Goal: Information Seeking & Learning: Learn about a topic

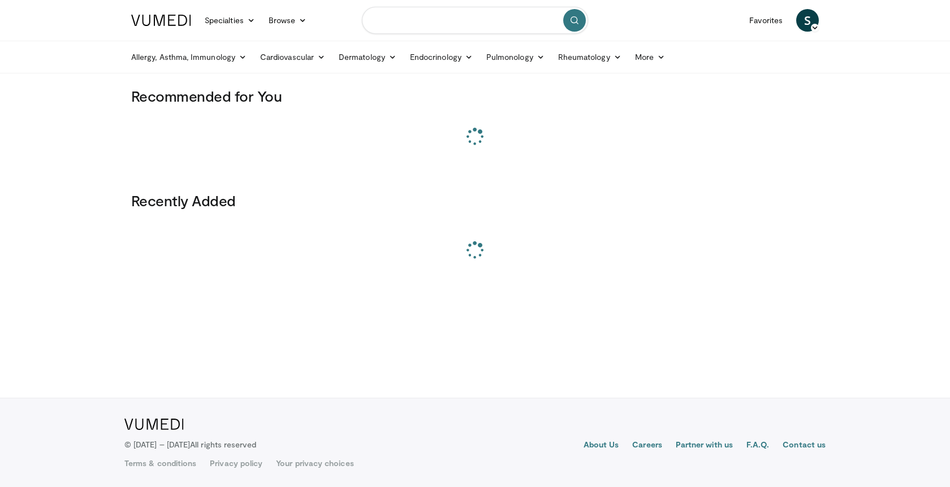
click at [379, 18] on input "Search topics, interventions" at bounding box center [475, 20] width 226 height 27
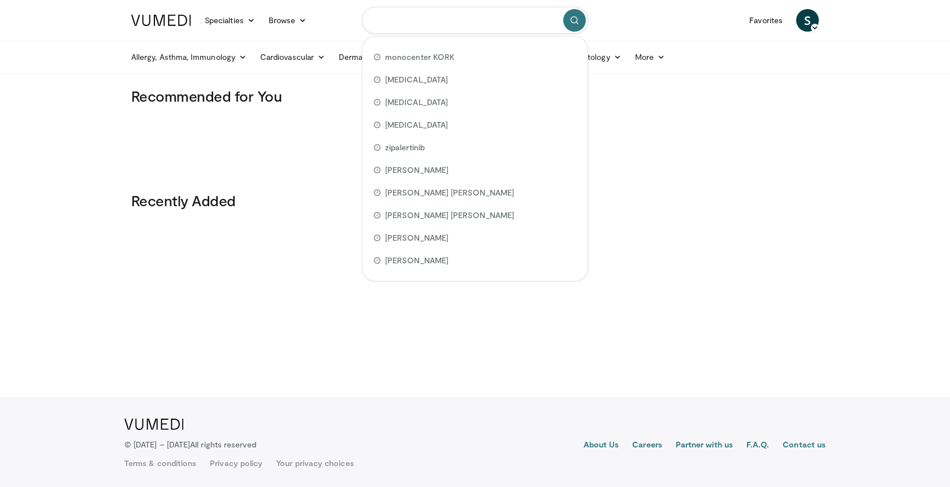
paste input "**********"
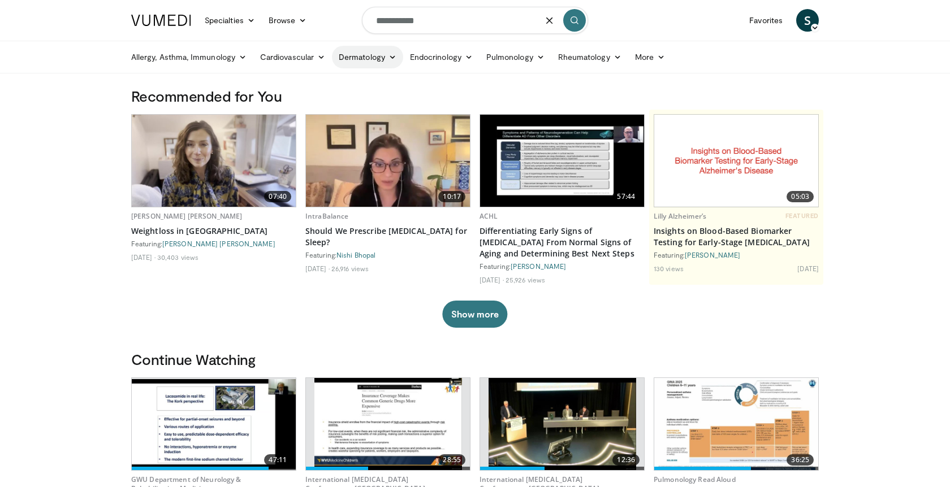
type input "**********"
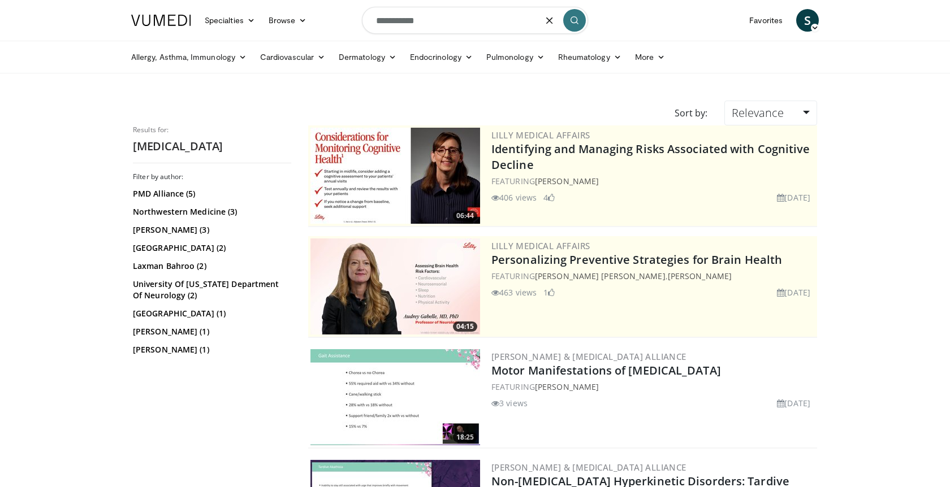
click at [416, 20] on input "**********" at bounding box center [475, 20] width 226 height 27
paste input "**"
type input "**********"
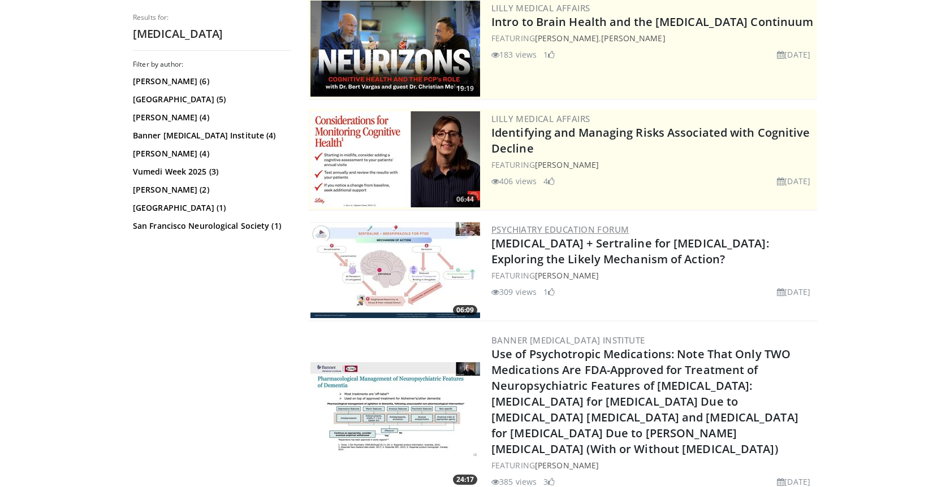
scroll to position [125, 0]
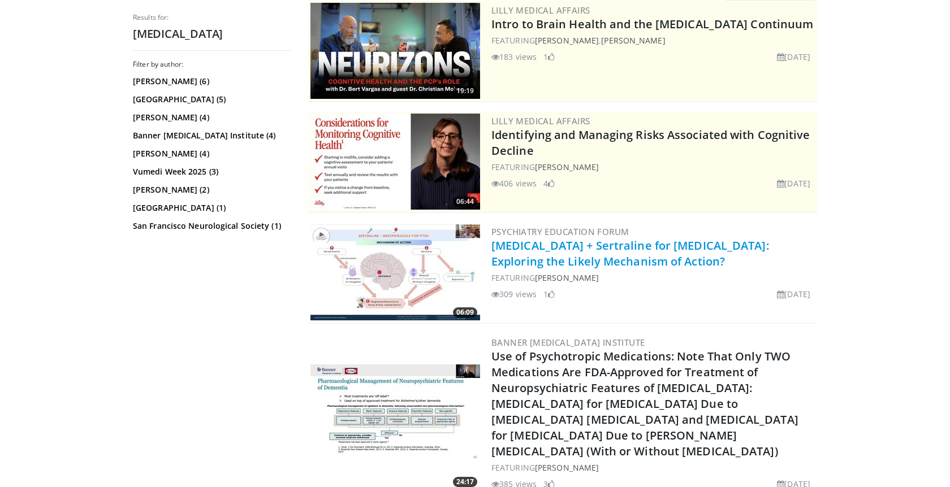
click at [534, 260] on link "[MEDICAL_DATA] + Sertraline for [MEDICAL_DATA]: Exploring the Likely Mechanism …" at bounding box center [630, 253] width 278 height 31
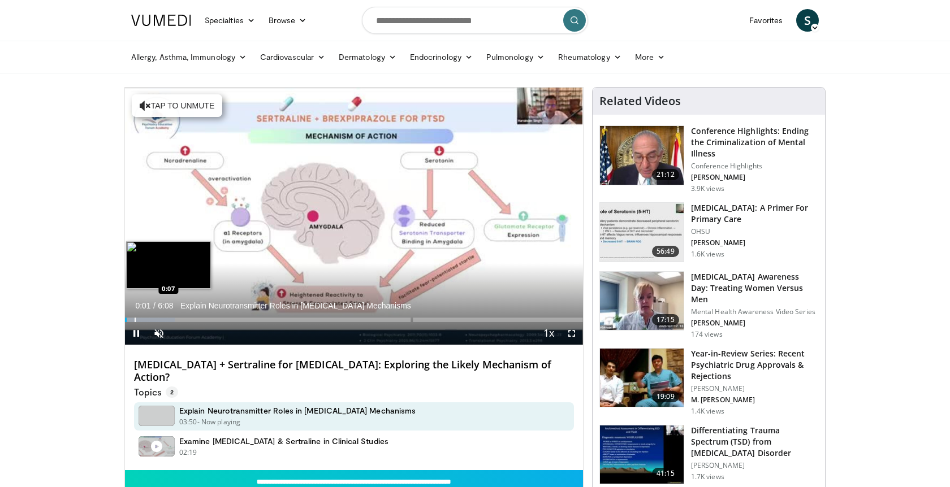
click at [135, 319] on div "Progress Bar" at bounding box center [135, 320] width 1 height 5
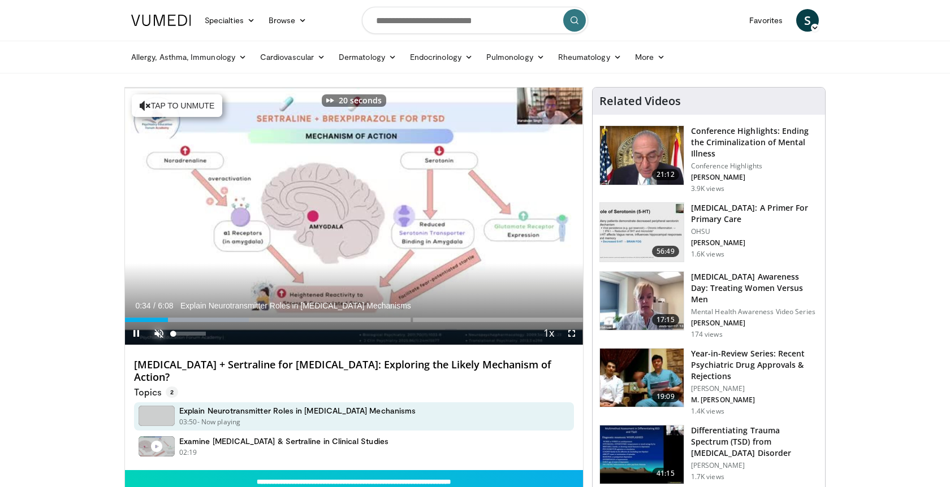
click at [166, 331] on span "Video Player" at bounding box center [159, 333] width 23 height 23
click at [144, 322] on span "Video Player" at bounding box center [136, 333] width 23 height 23
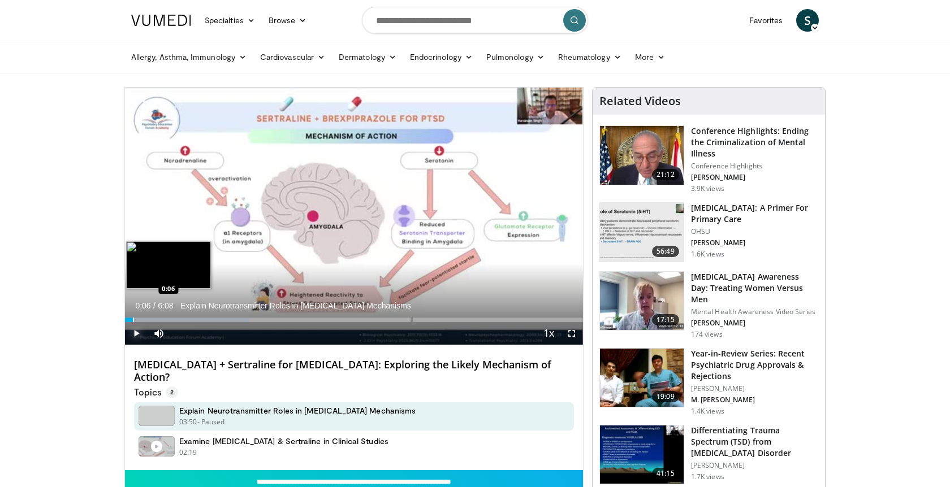
click at [133, 321] on div "Progress Bar" at bounding box center [133, 320] width 1 height 5
click at [134, 336] on span "Video Player" at bounding box center [136, 333] width 23 height 23
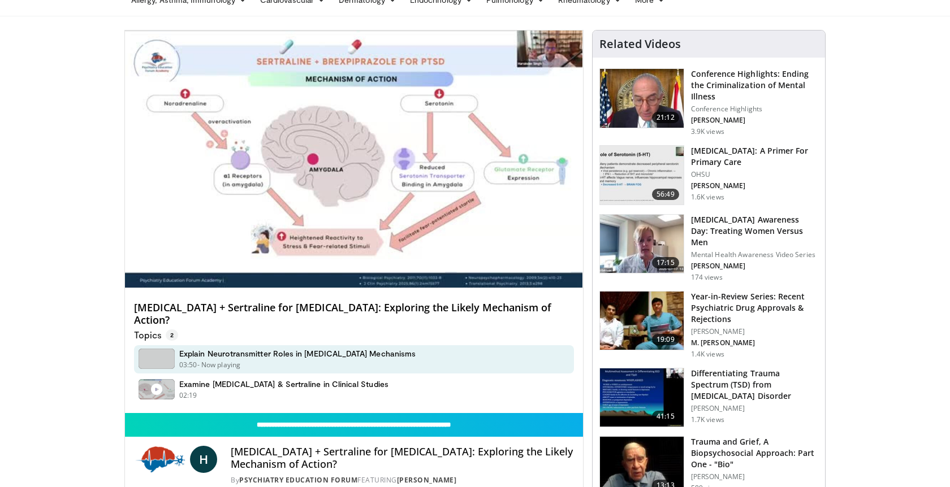
scroll to position [154, 0]
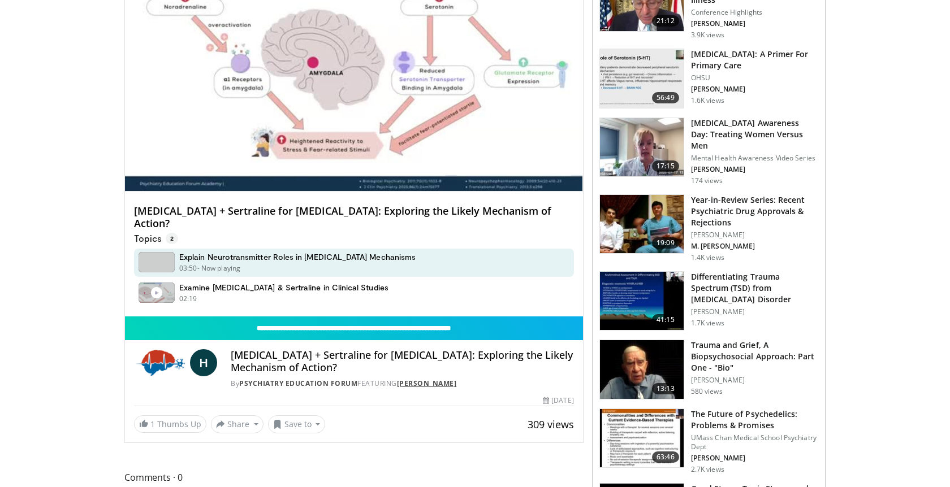
drag, startPoint x: 486, startPoint y: 371, endPoint x: 403, endPoint y: 372, distance: 82.5
click at [403, 379] on div "By Psychiatry Education Forum FEATURING Harvinder Singh" at bounding box center [402, 384] width 343 height 10
copy link "[PERSON_NAME]"
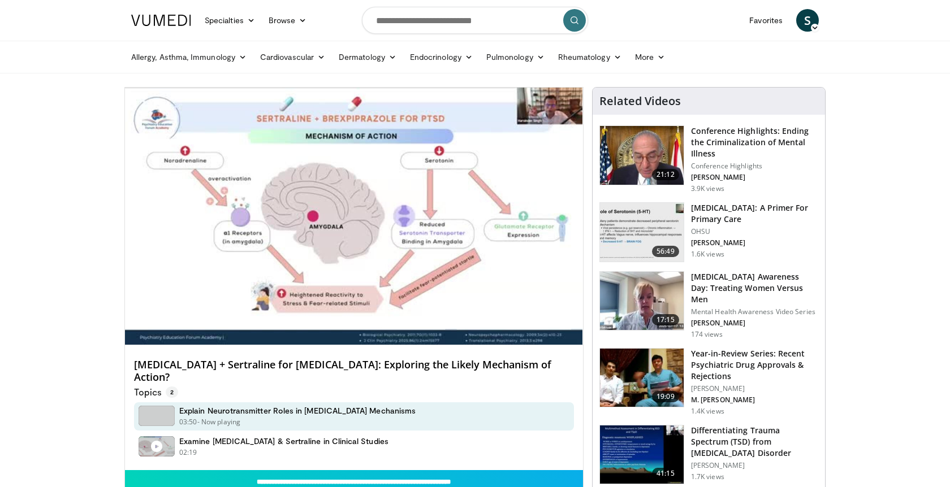
scroll to position [3, 0]
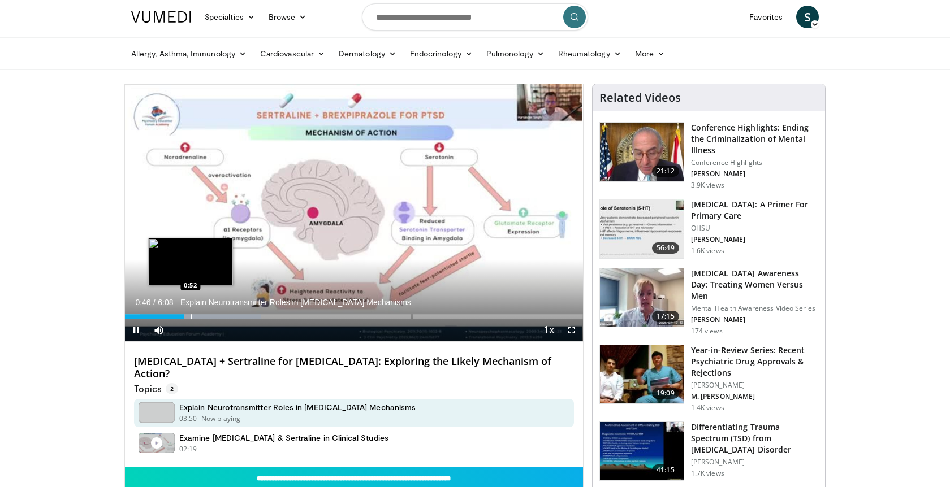
click at [189, 315] on div "Progress Bar" at bounding box center [201, 316] width 122 height 5
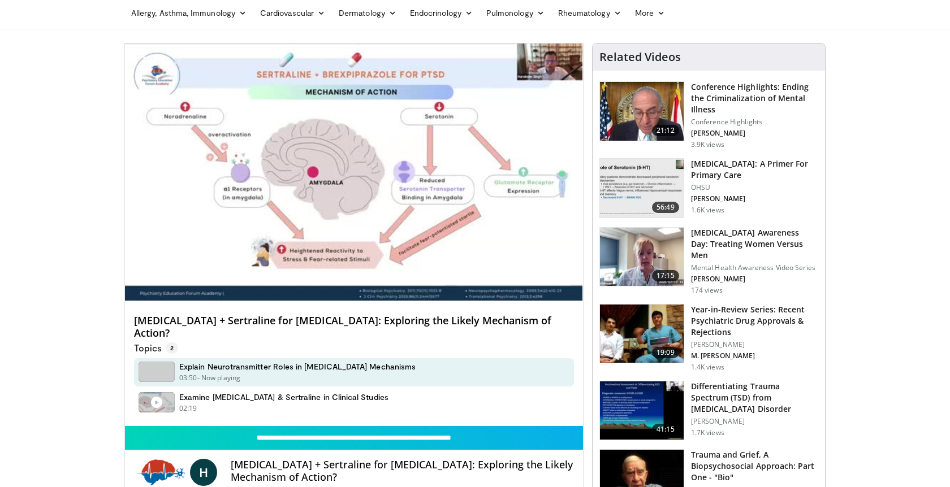
scroll to position [53, 0]
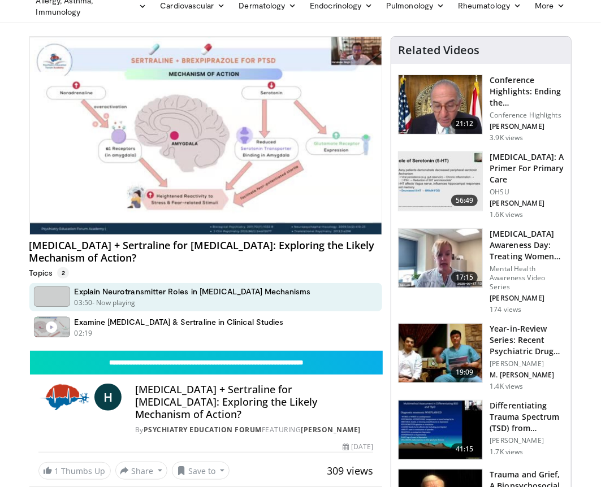
click at [41, 271] on p "Topics 2" at bounding box center [49, 272] width 40 height 11
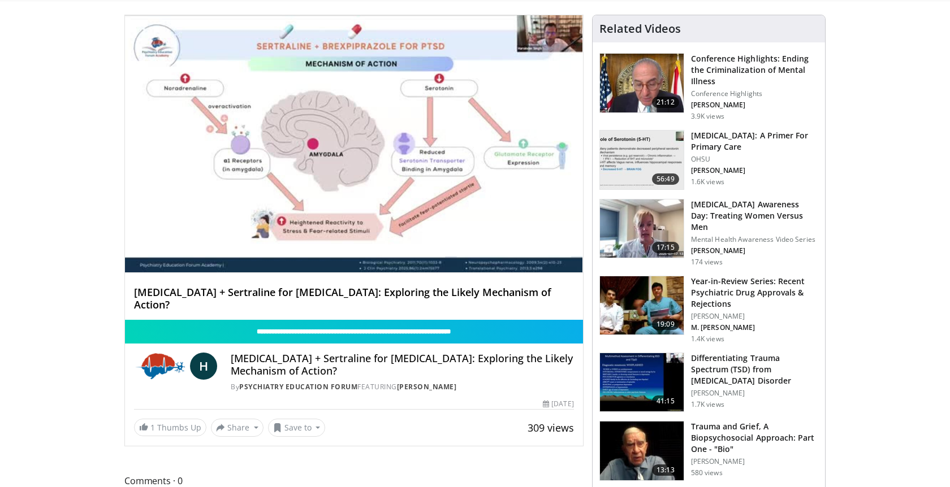
scroll to position [71, 0]
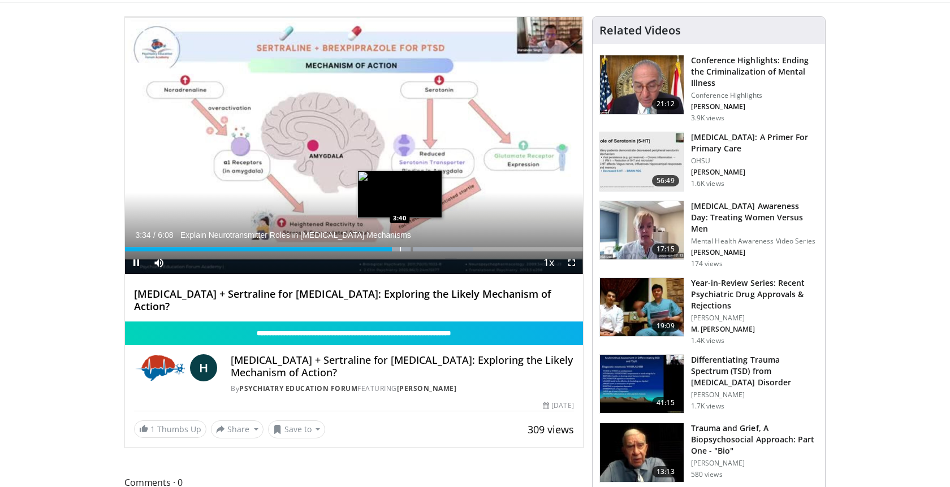
click at [400, 250] on div "Progress Bar" at bounding box center [400, 249] width 1 height 5
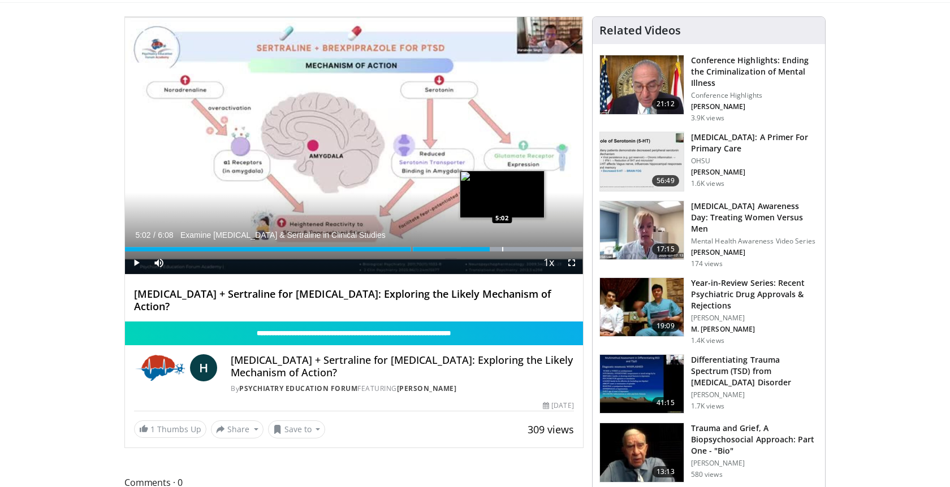
click at [502, 248] on div "Progress Bar" at bounding box center [502, 249] width 1 height 5
click at [515, 249] on div "Progress Bar" at bounding box center [515, 249] width 1 height 5
click at [529, 249] on div "Loaded : 100.00% 5:13" at bounding box center [354, 249] width 458 height 5
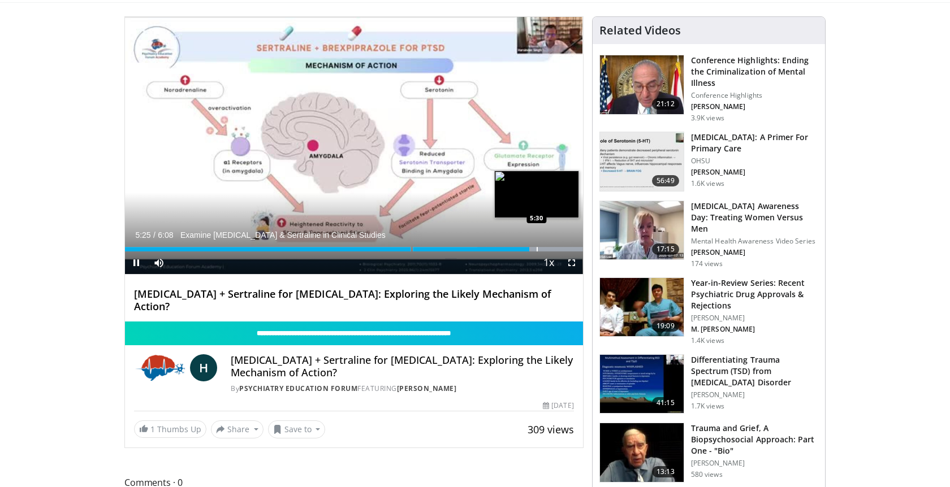
click at [538, 249] on div "Progress Bar" at bounding box center [537, 249] width 1 height 5
click at [554, 249] on div "Progress Bar" at bounding box center [554, 249] width 1 height 5
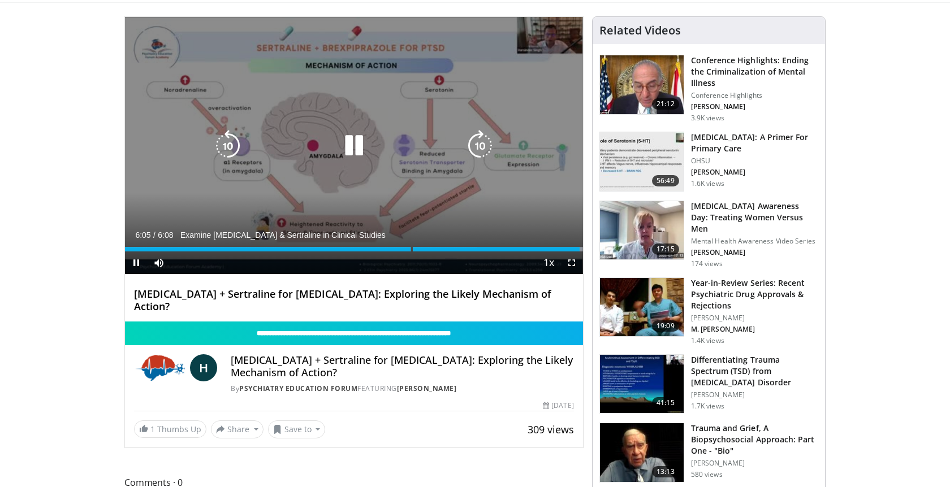
click at [357, 141] on icon "Video Player" at bounding box center [354, 146] width 32 height 32
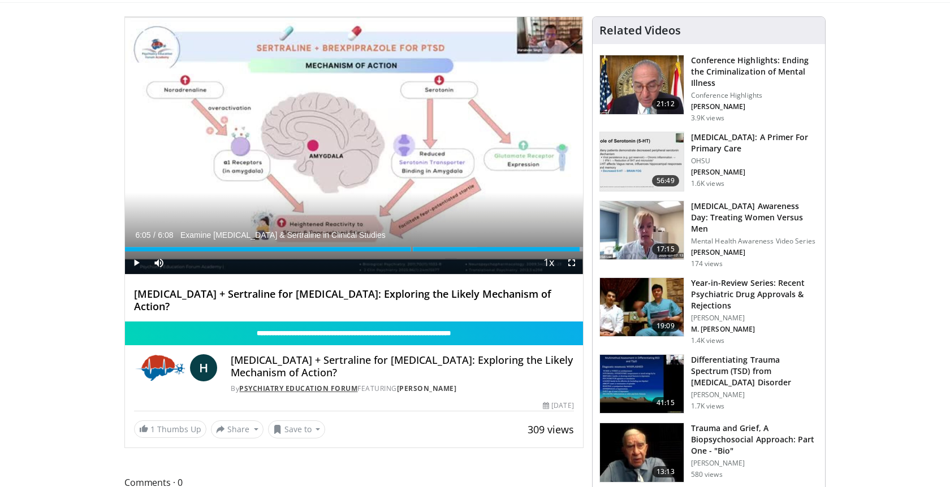
click at [280, 384] on link "Psychiatry Education Forum" at bounding box center [298, 389] width 118 height 10
click at [135, 259] on span "Video Player" at bounding box center [136, 263] width 23 height 23
click at [136, 266] on span "Video Player" at bounding box center [136, 263] width 23 height 23
click at [630, 306] on img at bounding box center [642, 307] width 84 height 59
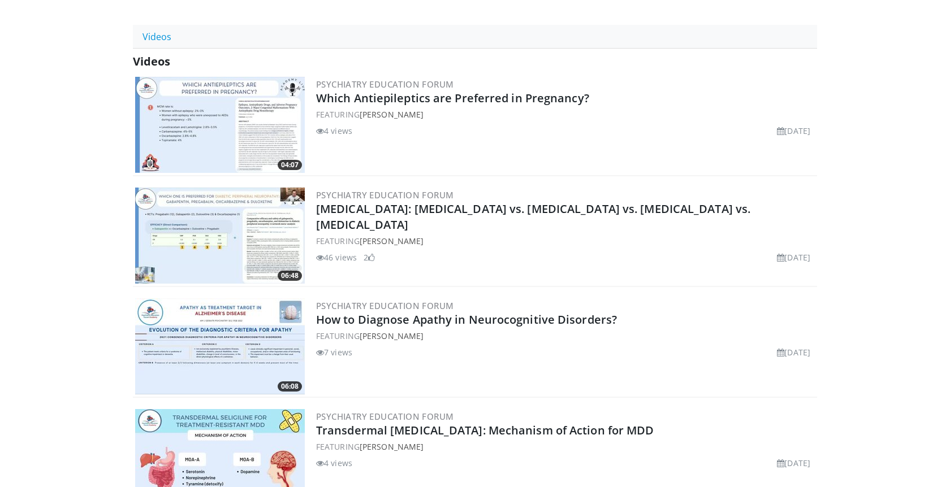
scroll to position [546, 0]
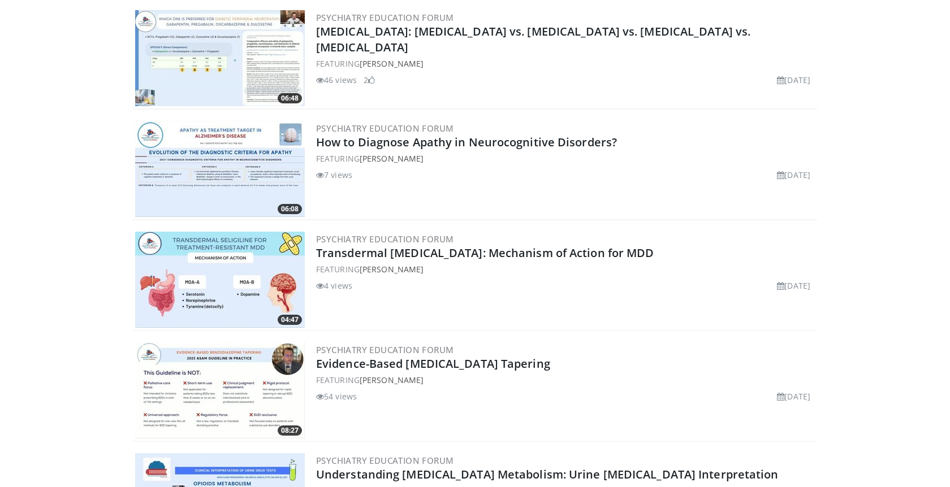
click at [225, 171] on img at bounding box center [220, 169] width 170 height 96
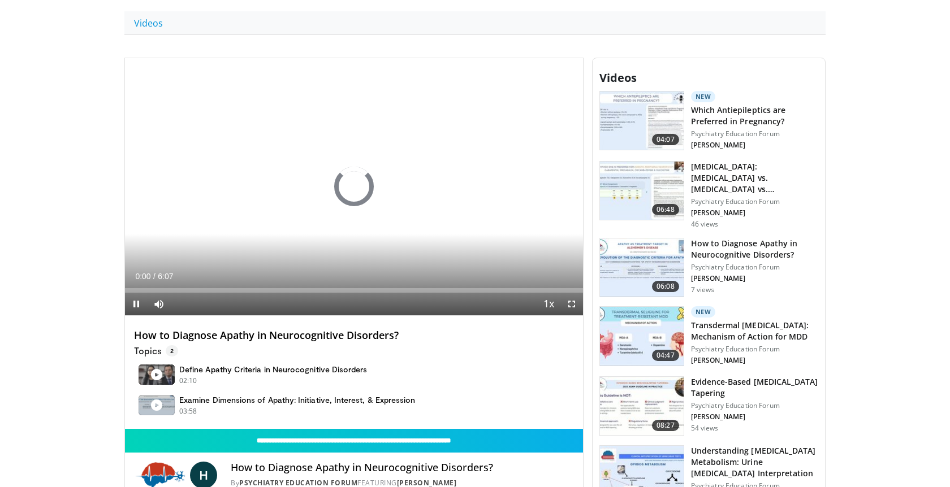
scroll to position [389, 0]
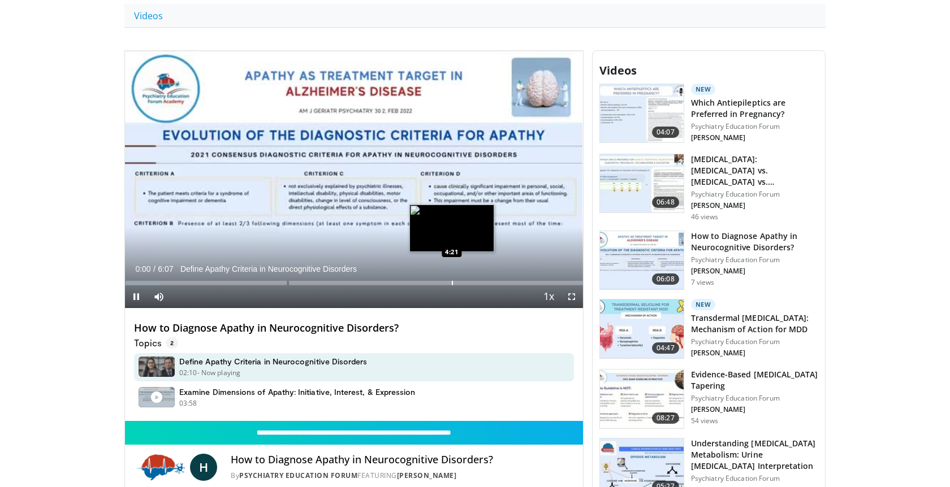
click at [453, 281] on div "Progress Bar" at bounding box center [452, 283] width 1 height 5
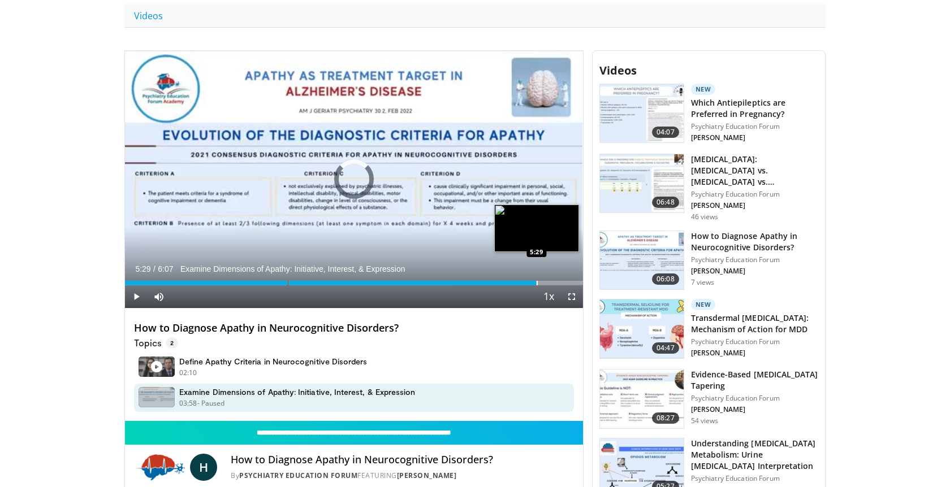
click at [536, 278] on div "Loaded : 78.88% 4:29 5:29" at bounding box center [354, 280] width 458 height 11
click at [553, 278] on div "Loaded : 100.00% 5:43 5:43" at bounding box center [354, 280] width 458 height 11
click at [567, 281] on div "Progress Bar" at bounding box center [567, 283] width 1 height 5
click at [572, 282] on div "Progress Bar" at bounding box center [572, 283] width 1 height 5
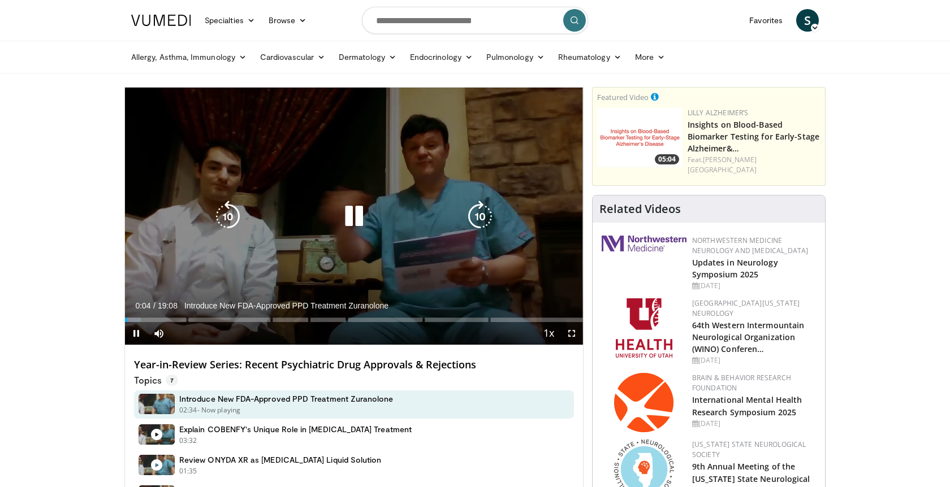
click at [349, 213] on icon "Video Player" at bounding box center [354, 217] width 32 height 32
